Goal: Transaction & Acquisition: Download file/media

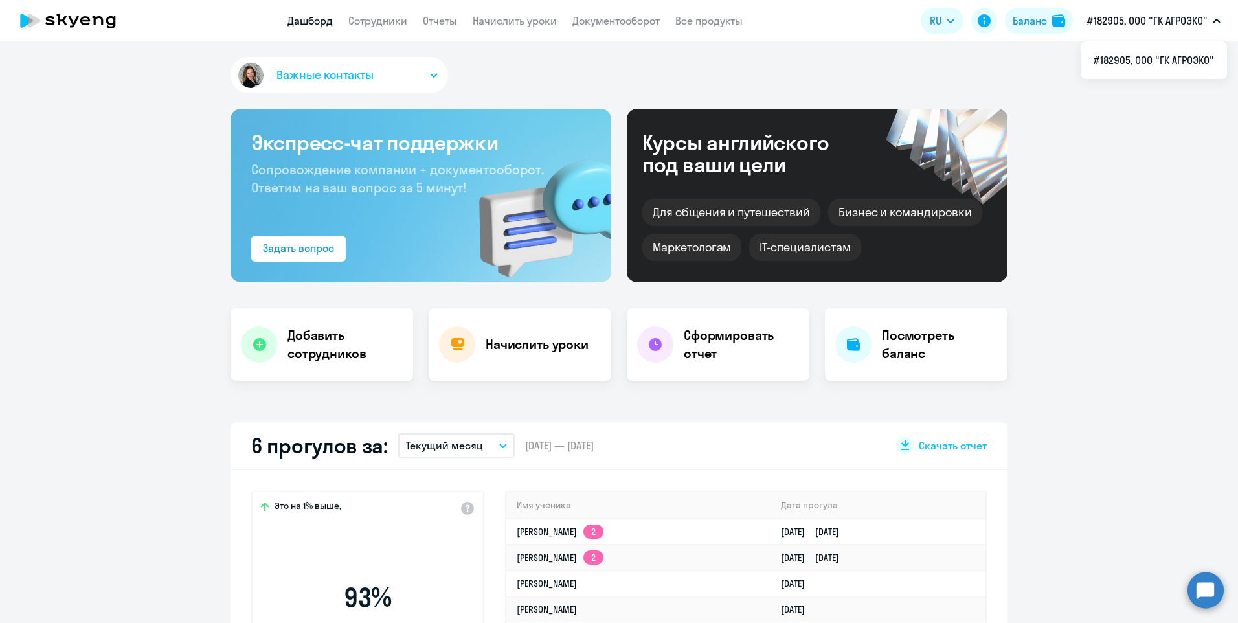
select select "30"
click at [379, 21] on link "Сотрудники" at bounding box center [377, 20] width 59 height 13
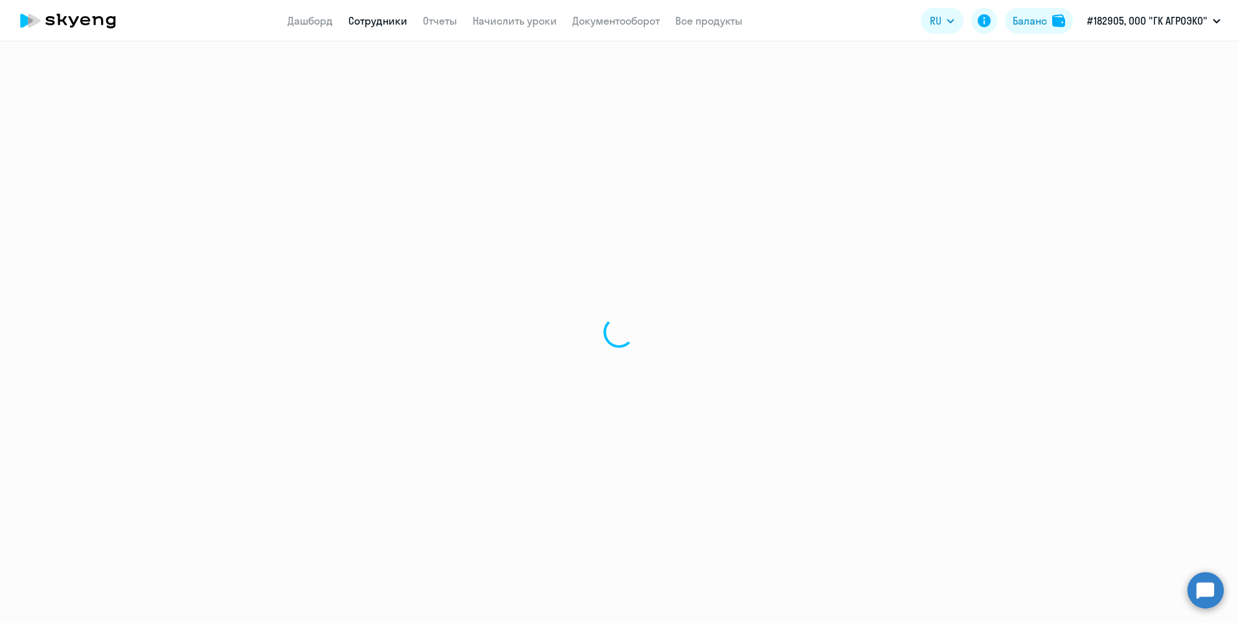
select select "30"
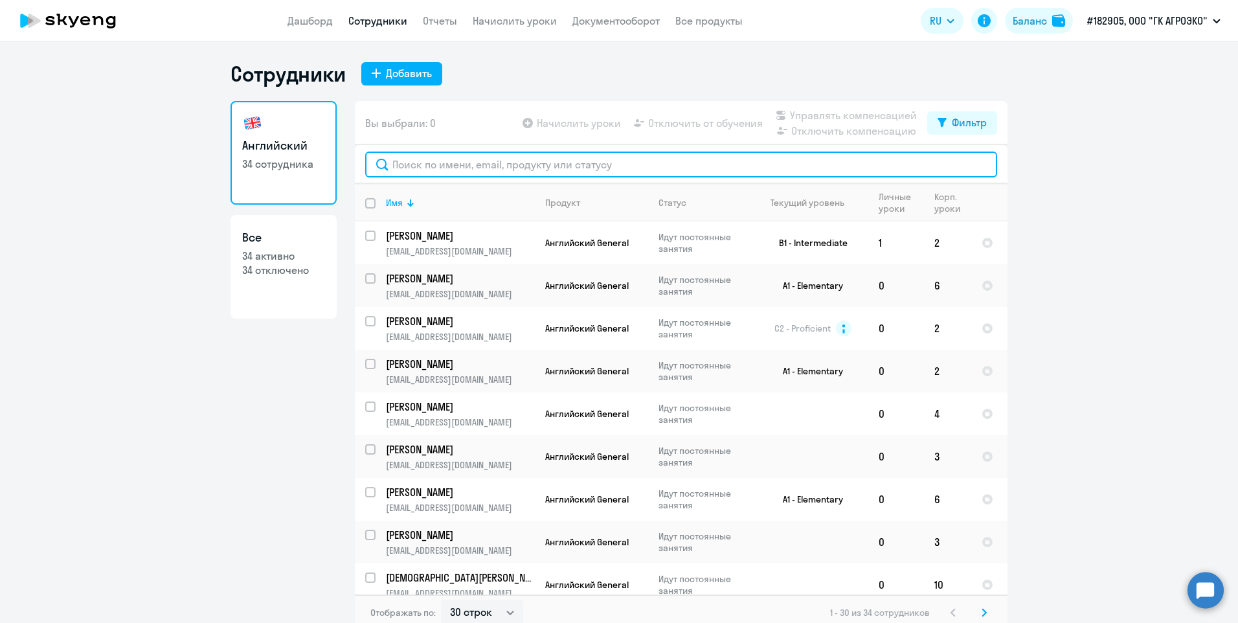
click at [411, 173] on input "text" at bounding box center [681, 164] width 632 height 26
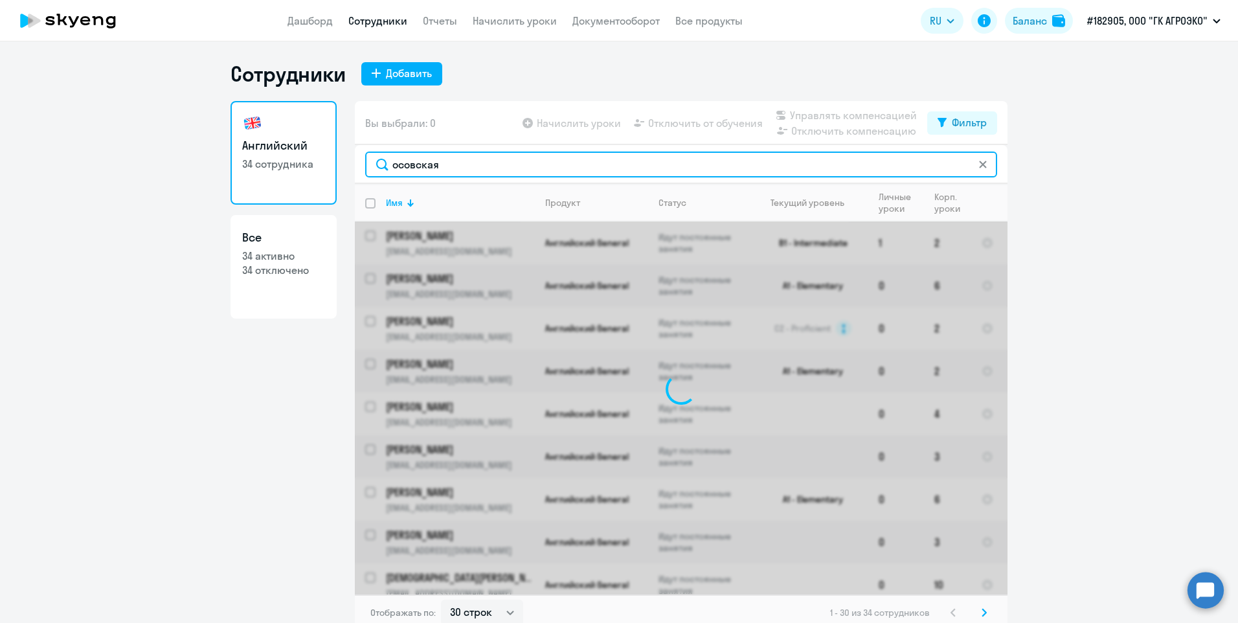
type input "осовская"
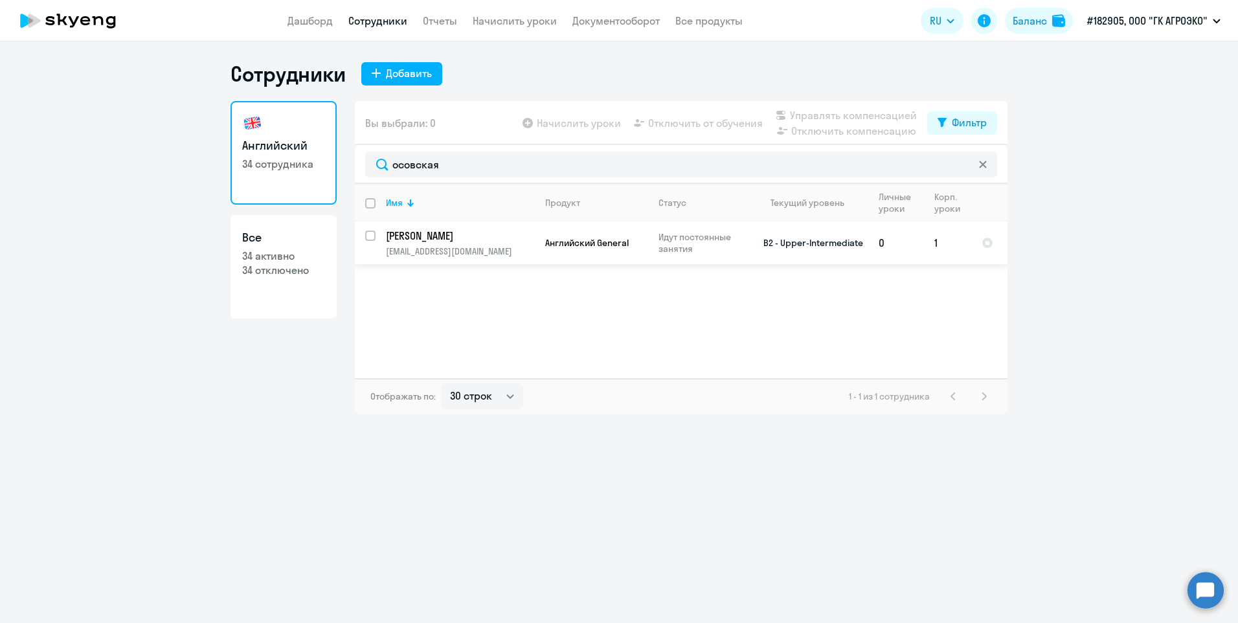
click at [445, 254] on p "[EMAIL_ADDRESS][DOMAIN_NAME]" at bounding box center [460, 251] width 148 height 12
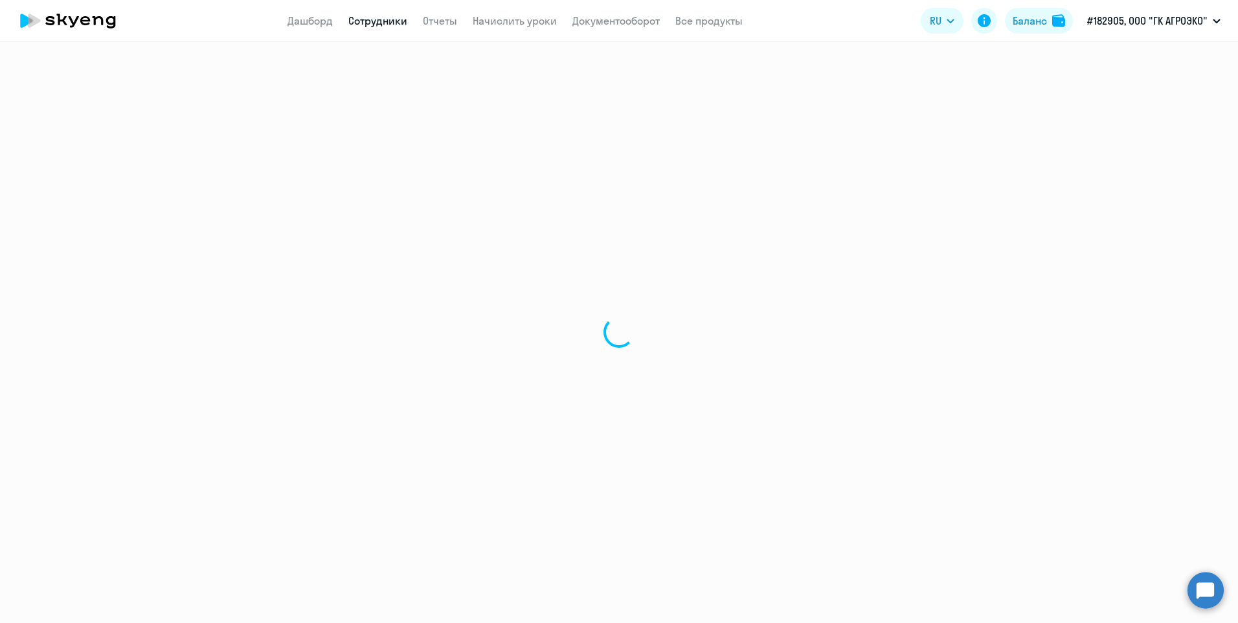
select select "english"
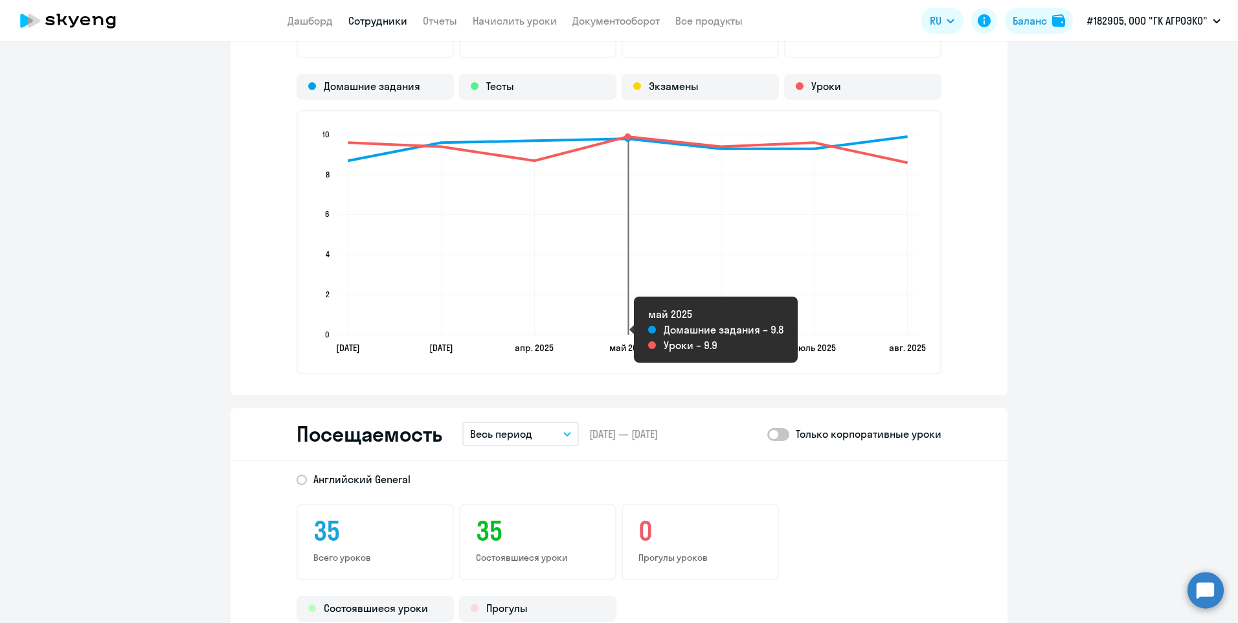
scroll to position [1424, 0]
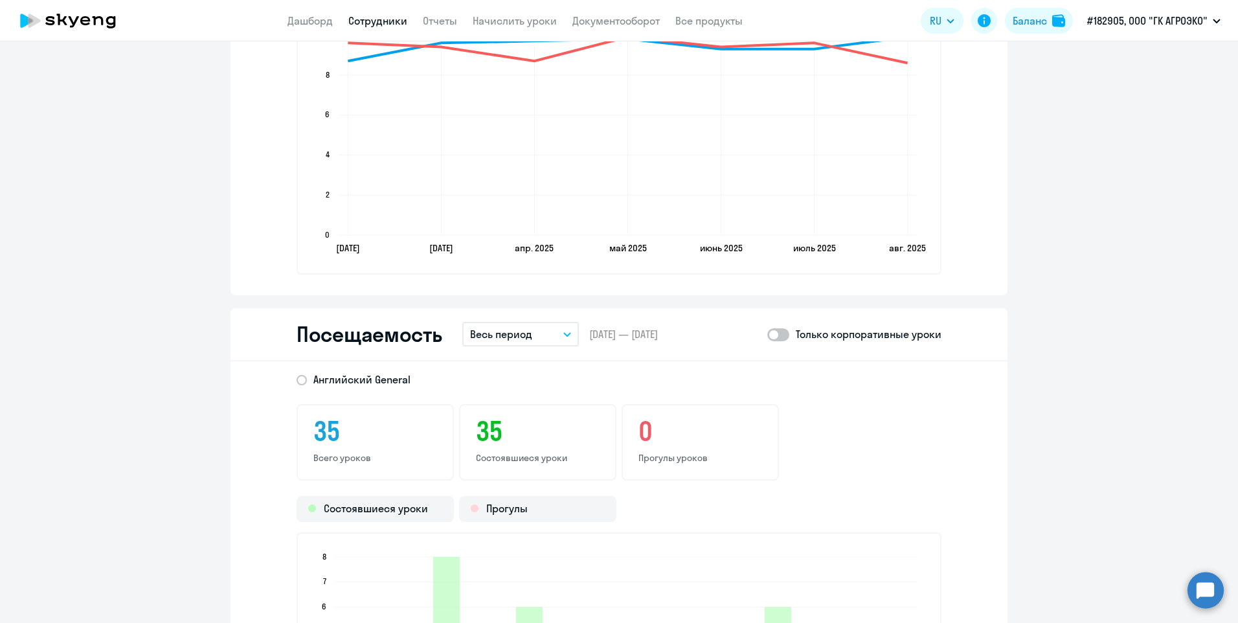
click at [557, 330] on button "Весь период" at bounding box center [520, 334] width 117 height 25
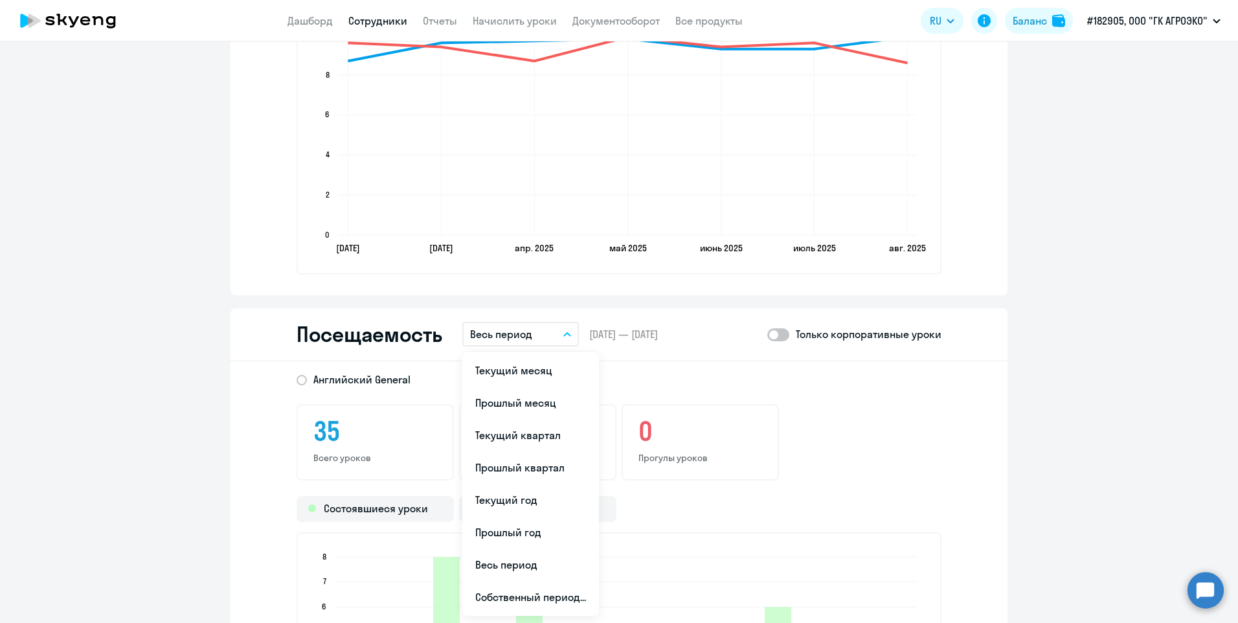
click at [990, 428] on div "[DEMOGRAPHIC_DATA] General 35 Всего уроков 35 Состоявшиеся уроки 0 Прогулы урок…" at bounding box center [618, 589] width 777 height 456
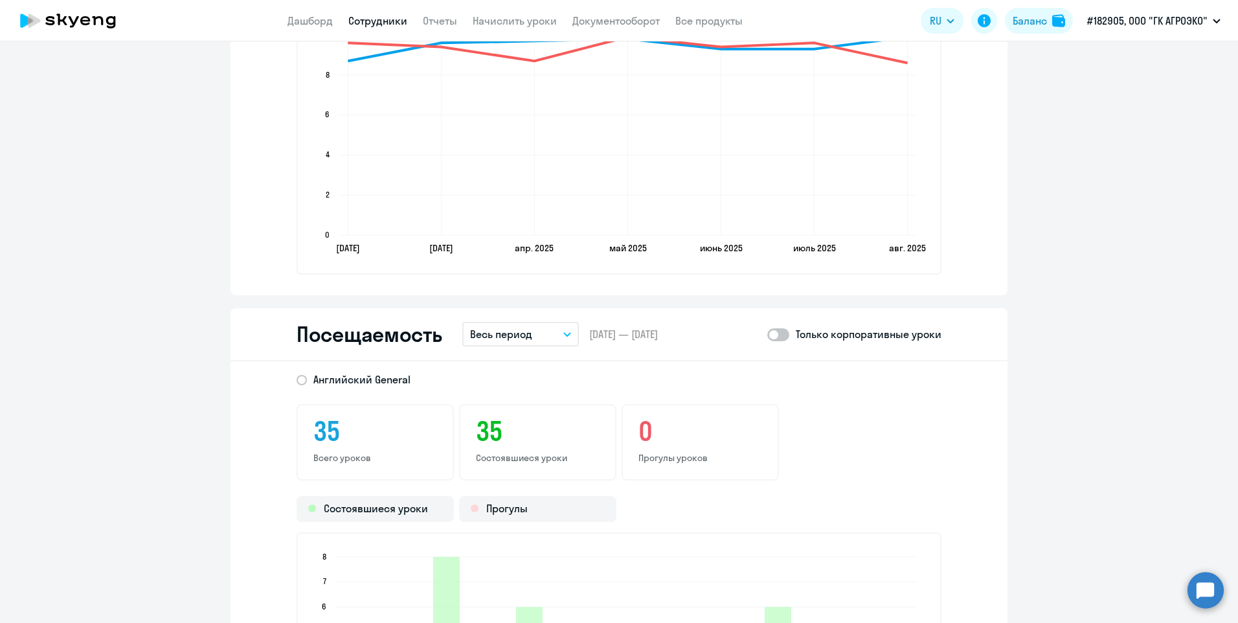
click at [772, 339] on span at bounding box center [778, 334] width 22 height 13
click at [767, 335] on input "checkbox" at bounding box center [766, 334] width 1 height 1
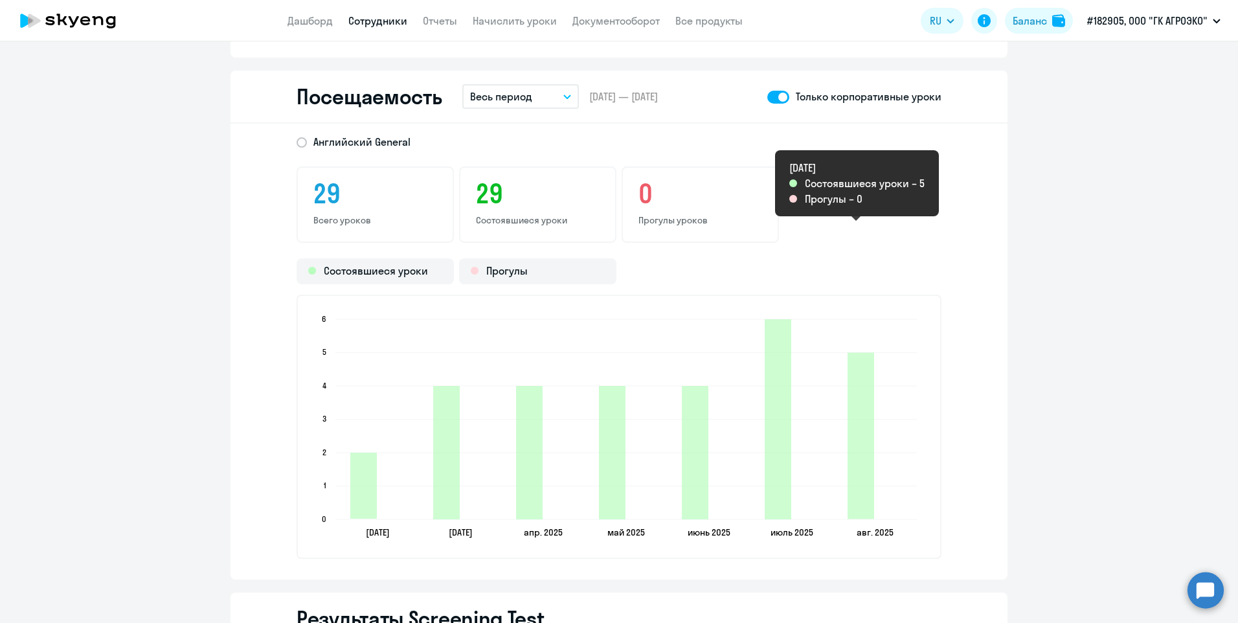
scroll to position [1533, 0]
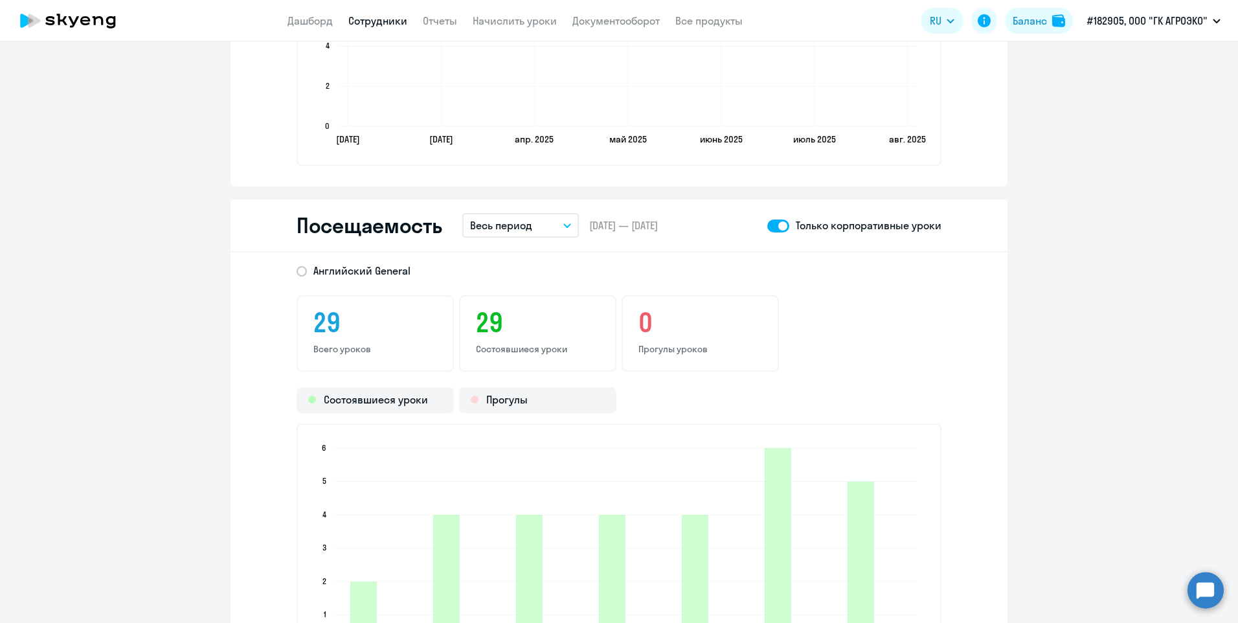
click at [776, 228] on span at bounding box center [778, 225] width 22 height 13
click at [767, 226] on input "checkbox" at bounding box center [766, 225] width 1 height 1
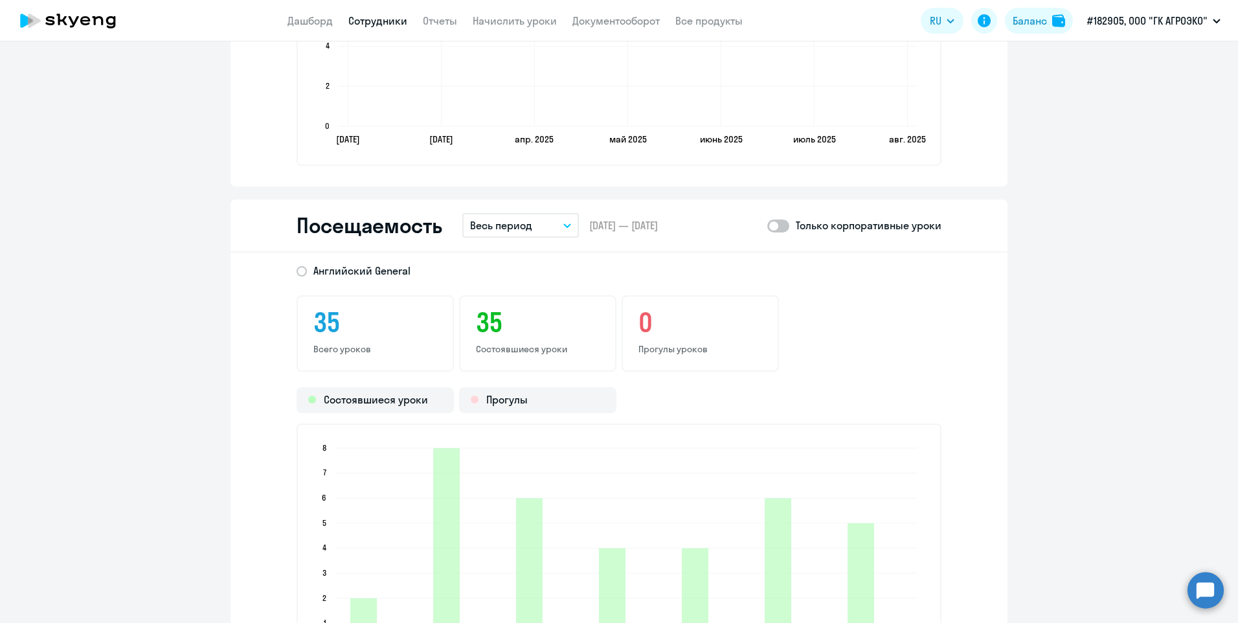
click at [776, 231] on span at bounding box center [778, 225] width 22 height 13
click at [767, 226] on input "checkbox" at bounding box center [766, 225] width 1 height 1
checkbox input "true"
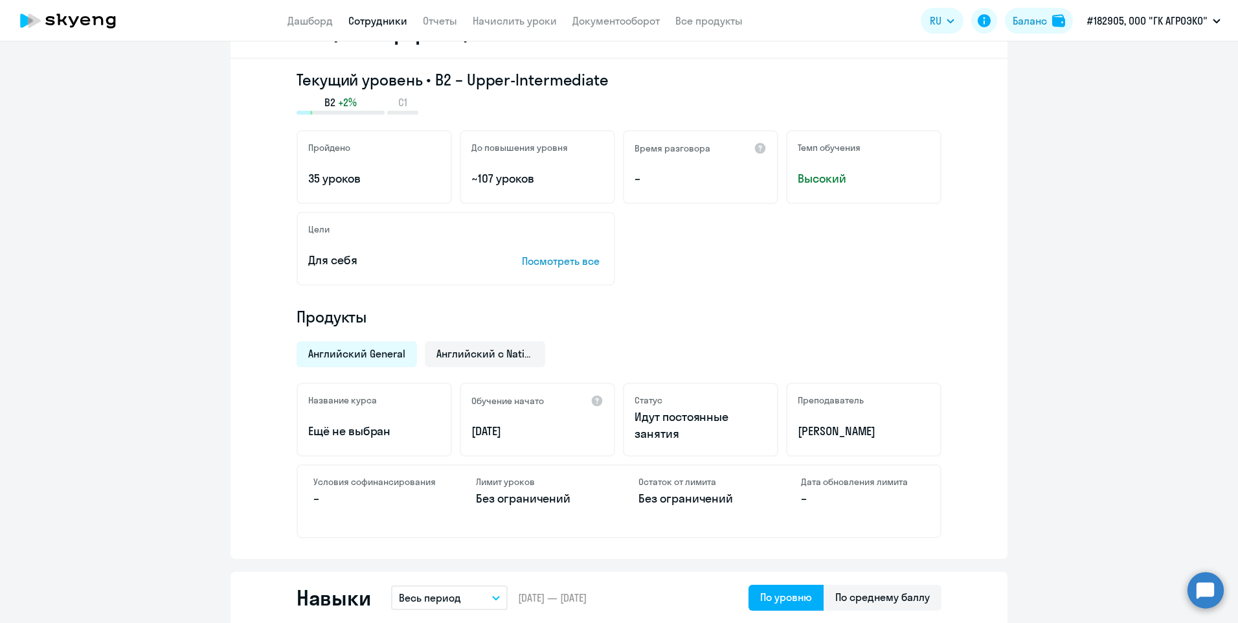
scroll to position [0, 0]
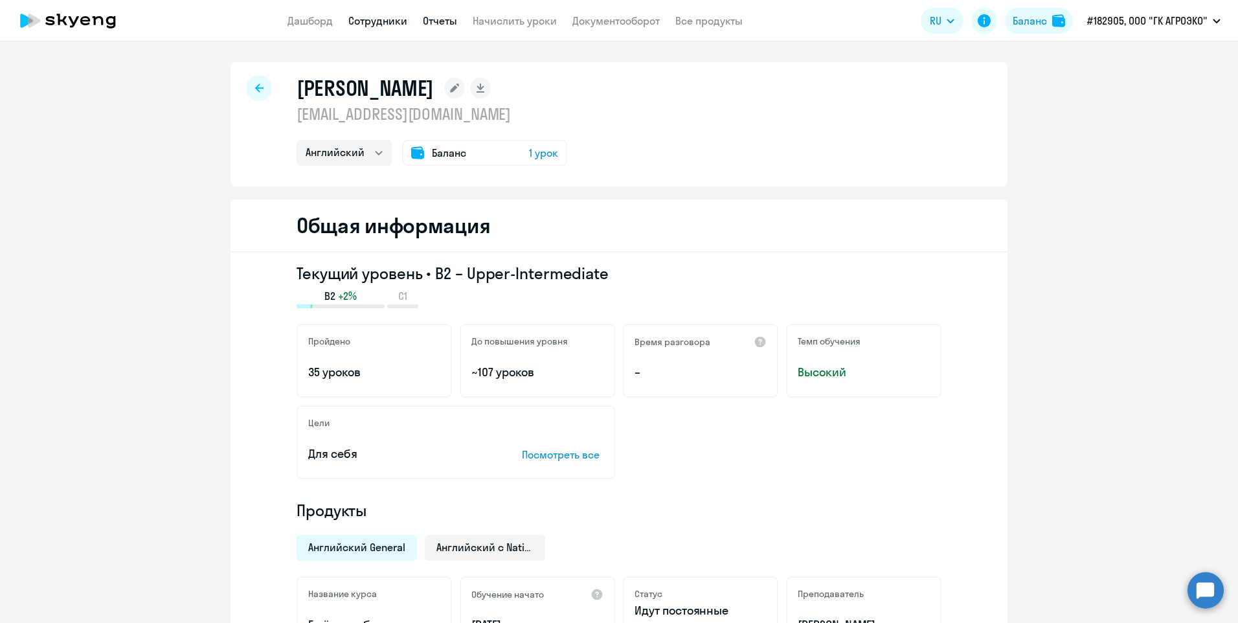
click at [434, 27] on link "Отчеты" at bounding box center [440, 20] width 34 height 13
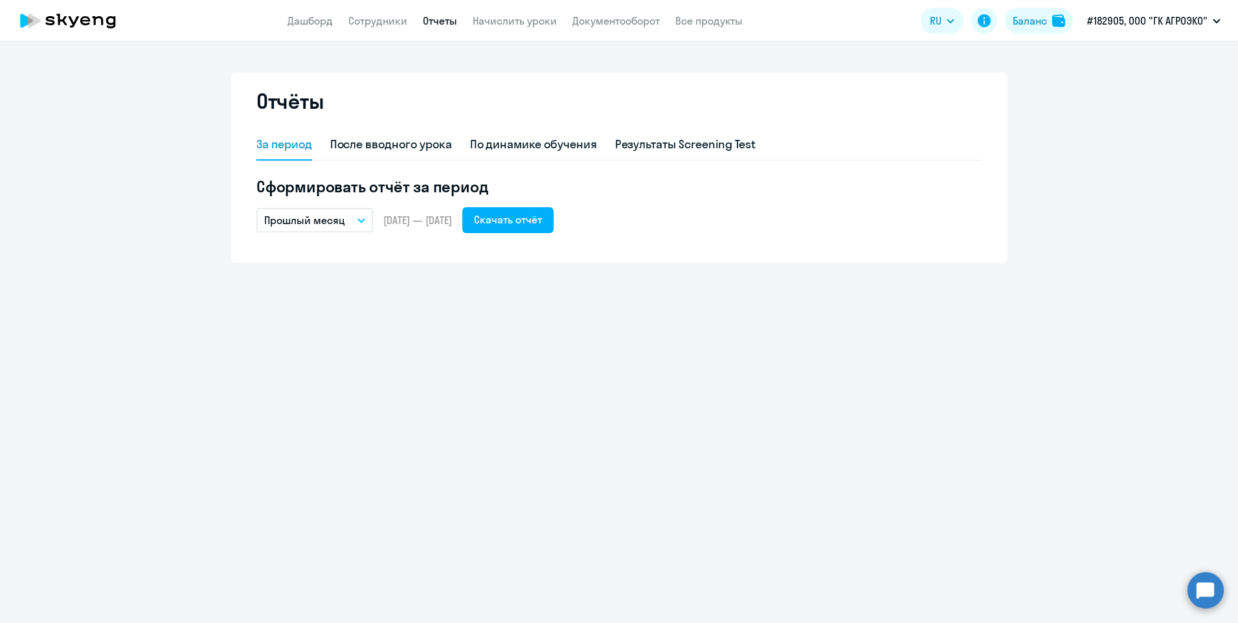
click at [339, 222] on p "Прошлый месяц" at bounding box center [304, 220] width 81 height 16
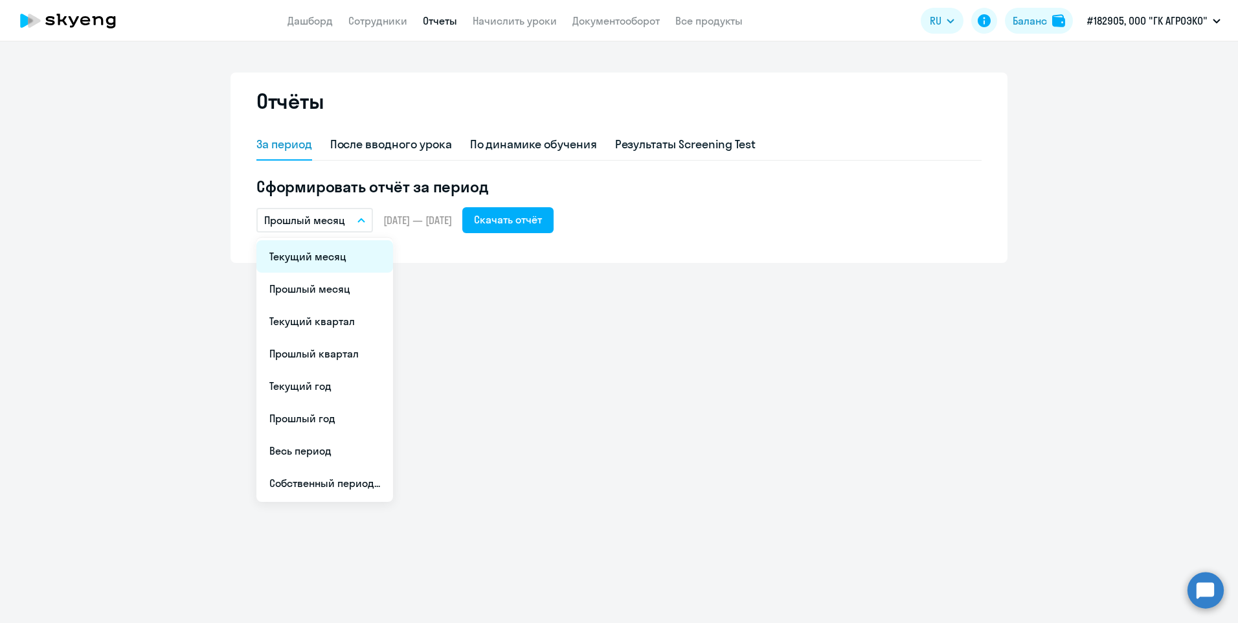
click at [328, 264] on li "Текущий месяц" at bounding box center [324, 256] width 137 height 32
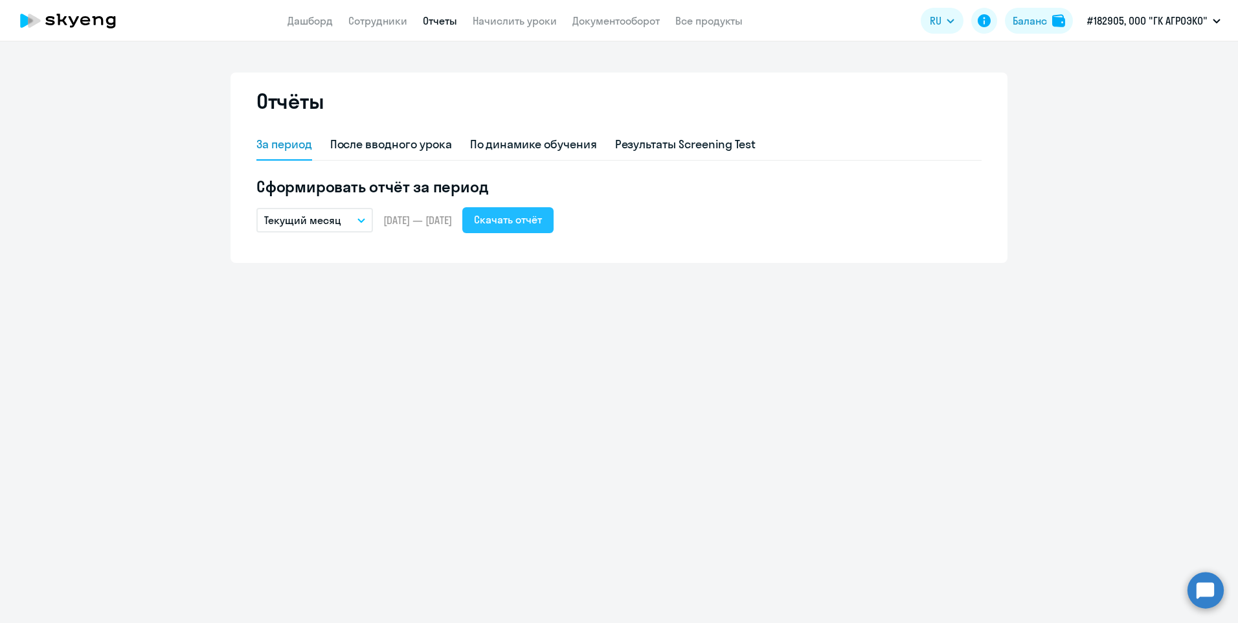
click at [542, 224] on div "Скачать отчёт" at bounding box center [508, 220] width 68 height 16
